Goal: Navigation & Orientation: Find specific page/section

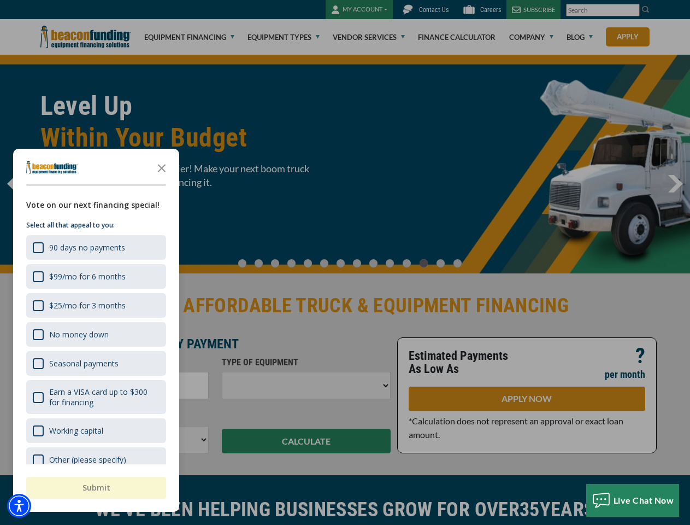
click at [345, 262] on div at bounding box center [345, 262] width 690 height 525
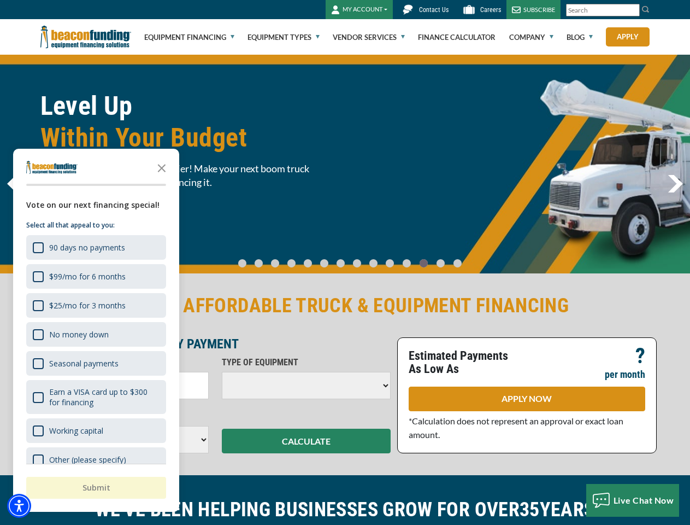
click at [19, 506] on img "Accessibility Menu" at bounding box center [19, 506] width 24 height 24
click at [345, 262] on body "Skip to main content Enable accessibility for low vision Open the accessibility…" at bounding box center [345, 262] width 690 height 525
click at [162, 167] on body "Skip to main content Enable accessibility for low vision Open the accessibility…" at bounding box center [345, 262] width 690 height 525
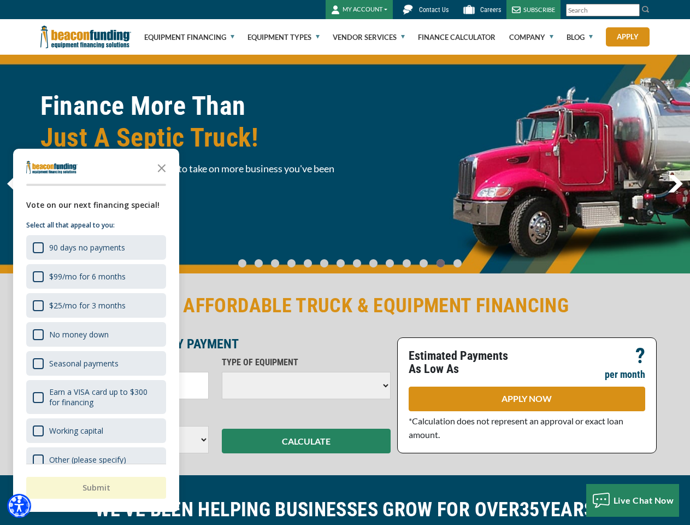
click at [95, 247] on body "Skip to main content Enable accessibility for low vision Open the accessibility…" at bounding box center [345, 262] width 690 height 525
click at [95, 276] on body "Skip to main content Enable accessibility for low vision Open the accessibility…" at bounding box center [345, 262] width 690 height 525
